Goal: Find specific page/section: Find specific page/section

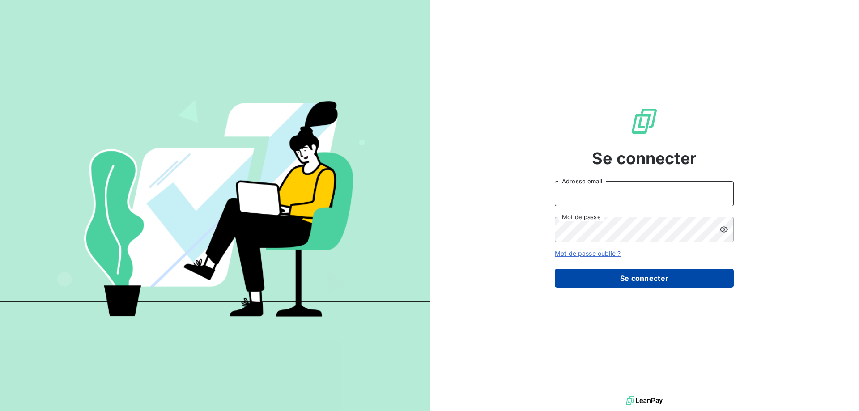
type input "[EMAIL_ADDRESS][DOMAIN_NAME]"
click at [642, 282] on button "Se connecter" at bounding box center [644, 278] width 179 height 19
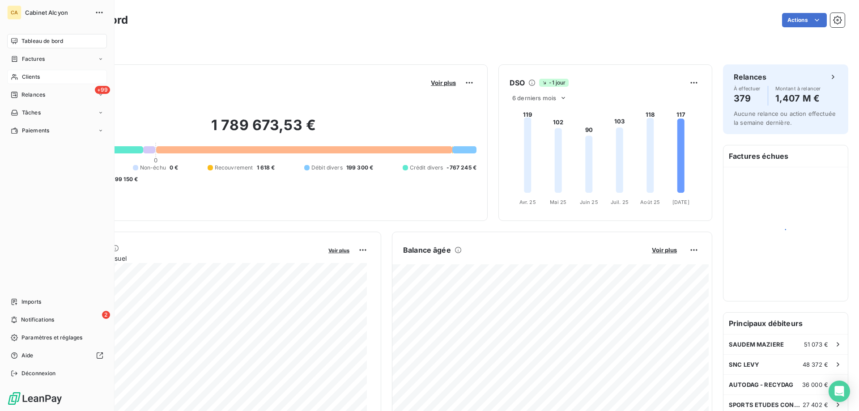
click at [18, 78] on div "Clients" at bounding box center [57, 77] width 100 height 14
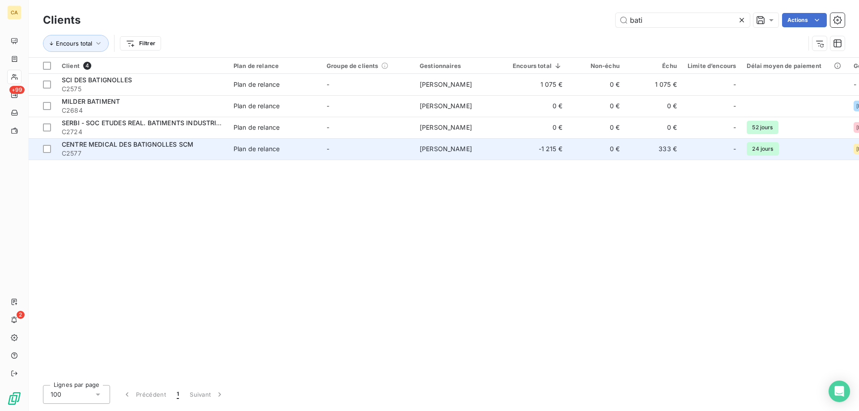
type input "bati"
click at [172, 144] on span "CENTRE MEDICAL DES BATIGNOLLES SCM" at bounding box center [128, 145] width 132 height 8
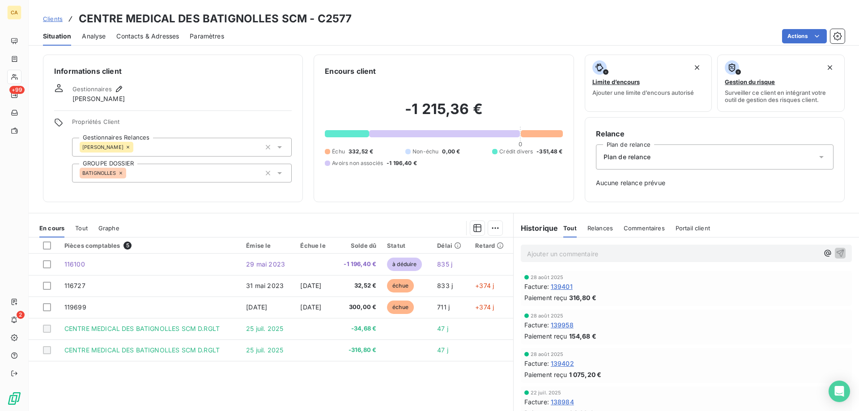
scroll to position [26, 0]
